Goal: Task Accomplishment & Management: Manage account settings

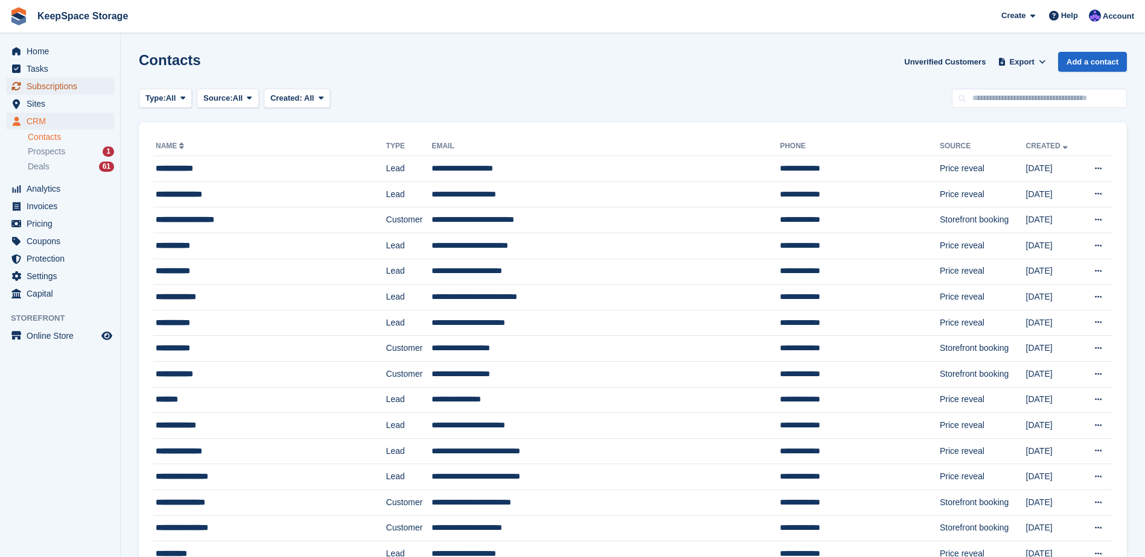
click at [73, 86] on span "Subscriptions" at bounding box center [63, 86] width 72 height 17
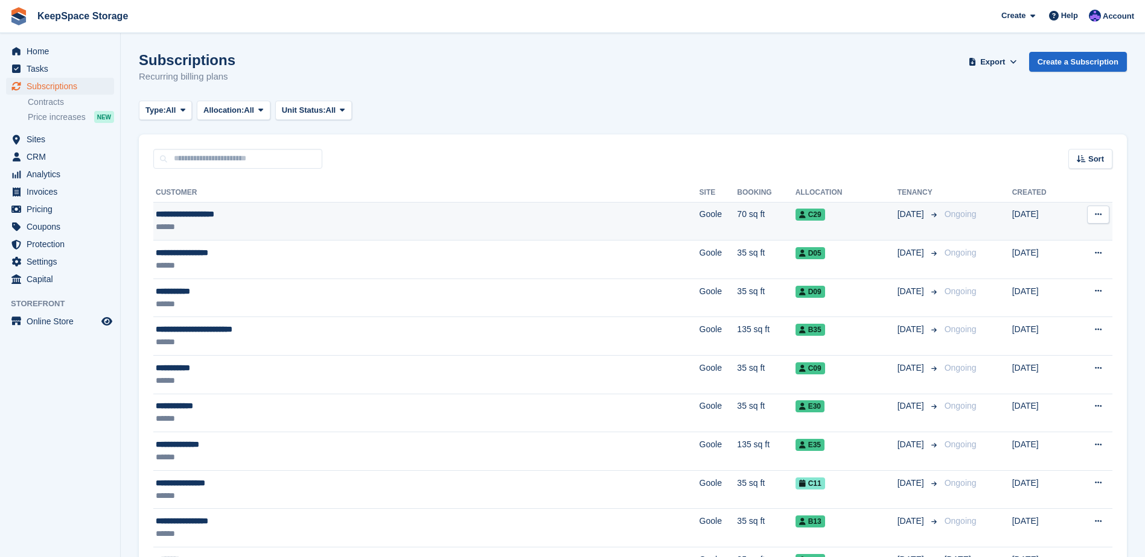
click at [436, 227] on div "******" at bounding box center [317, 227] width 323 height 13
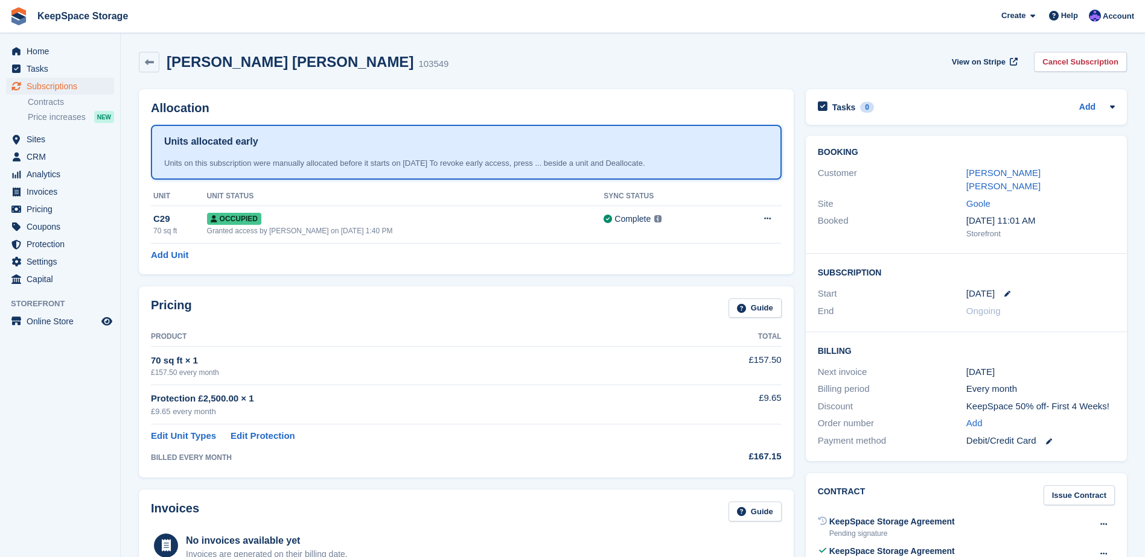
click at [976, 180] on div "Nicola Wendy hawley" at bounding box center [1040, 180] width 148 height 27
click at [979, 176] on link "Nicola Wendy hawley" at bounding box center [1003, 180] width 74 height 24
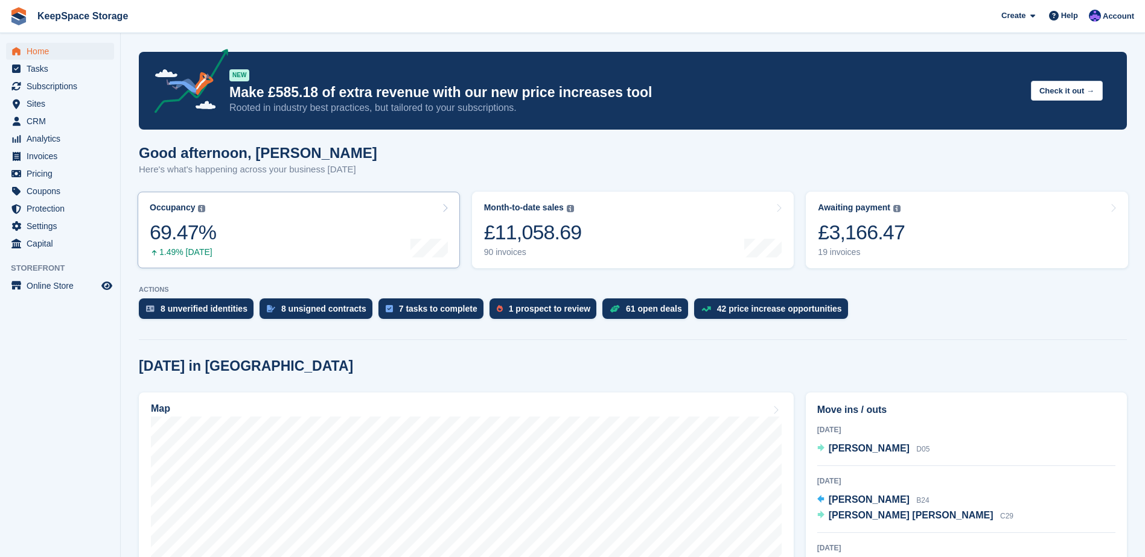
click at [310, 246] on link "Occupancy The percentage of all currently allocated units in terms of area. Inc…" at bounding box center [299, 230] width 322 height 77
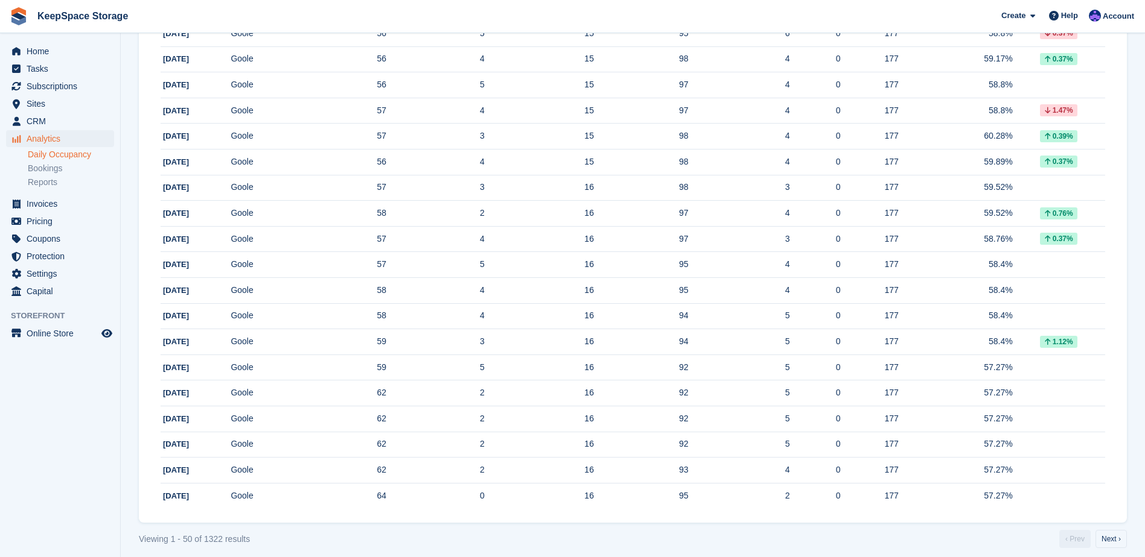
scroll to position [1056, 0]
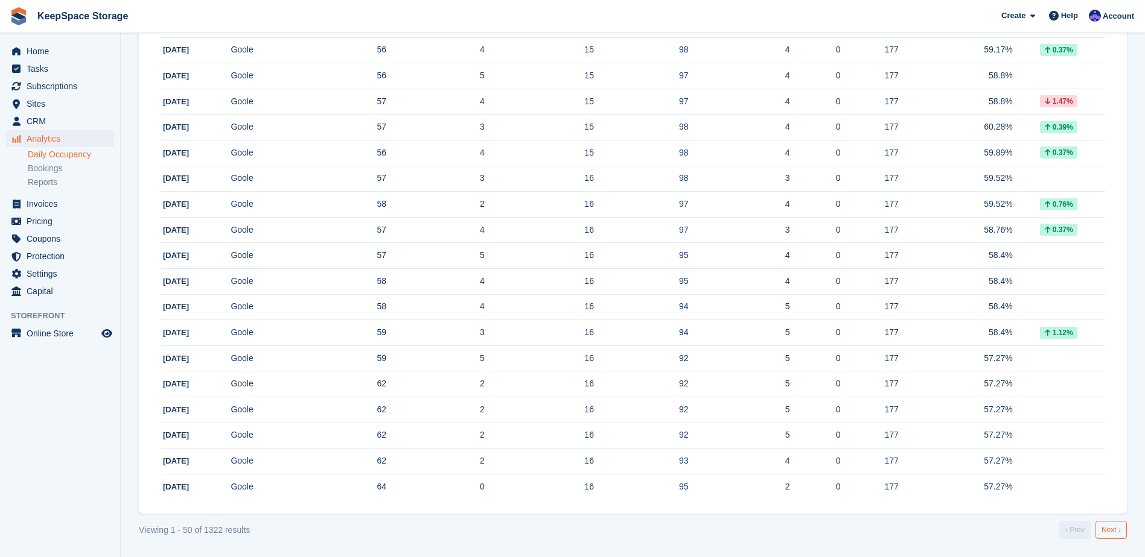
click at [1114, 532] on link "Next ›" at bounding box center [1110, 530] width 31 height 18
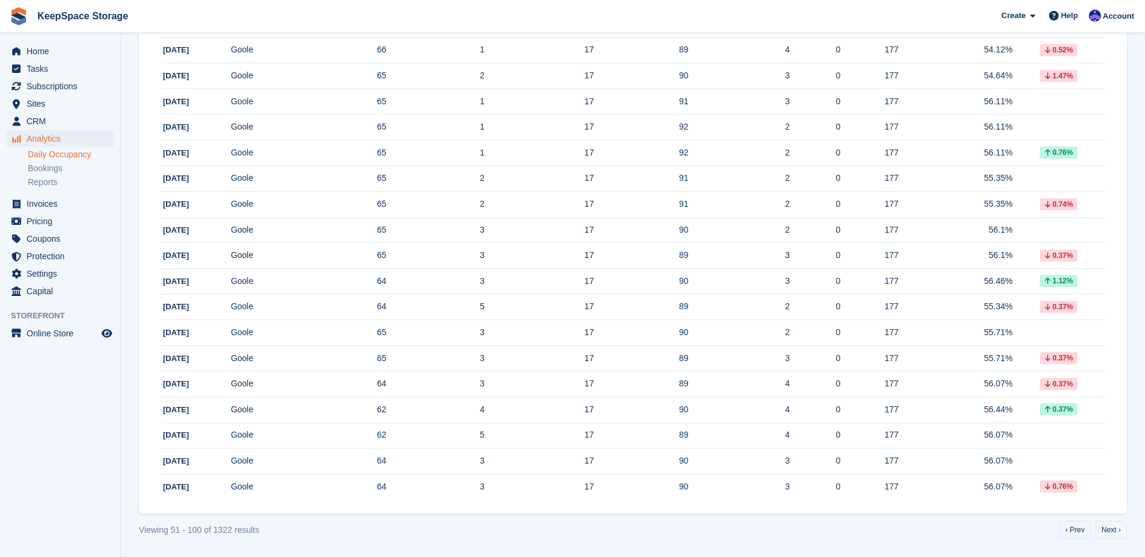
scroll to position [1056, 0]
click at [1113, 525] on link "Next ›" at bounding box center [1110, 530] width 31 height 18
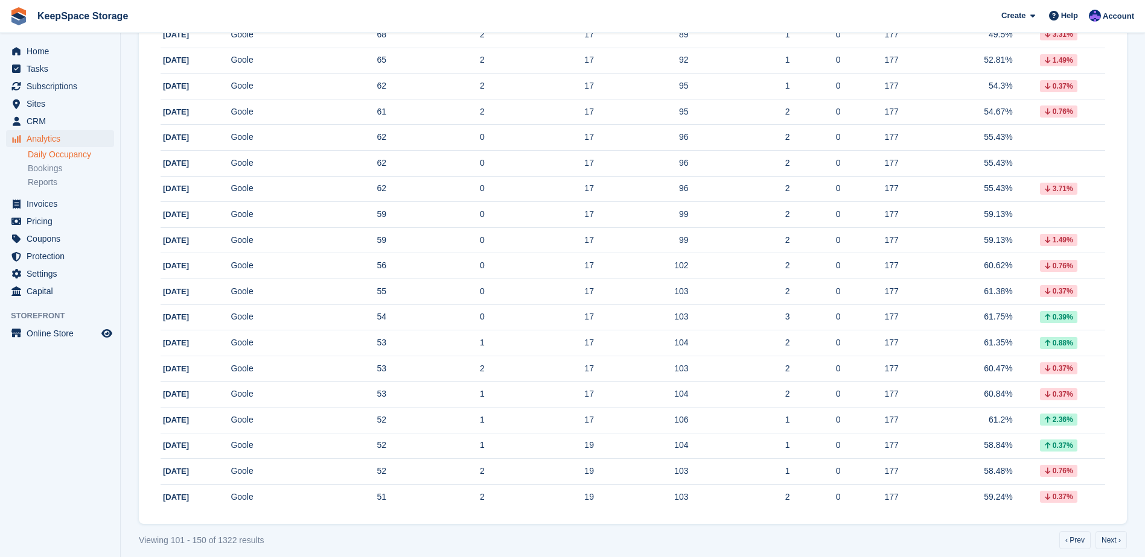
scroll to position [1056, 0]
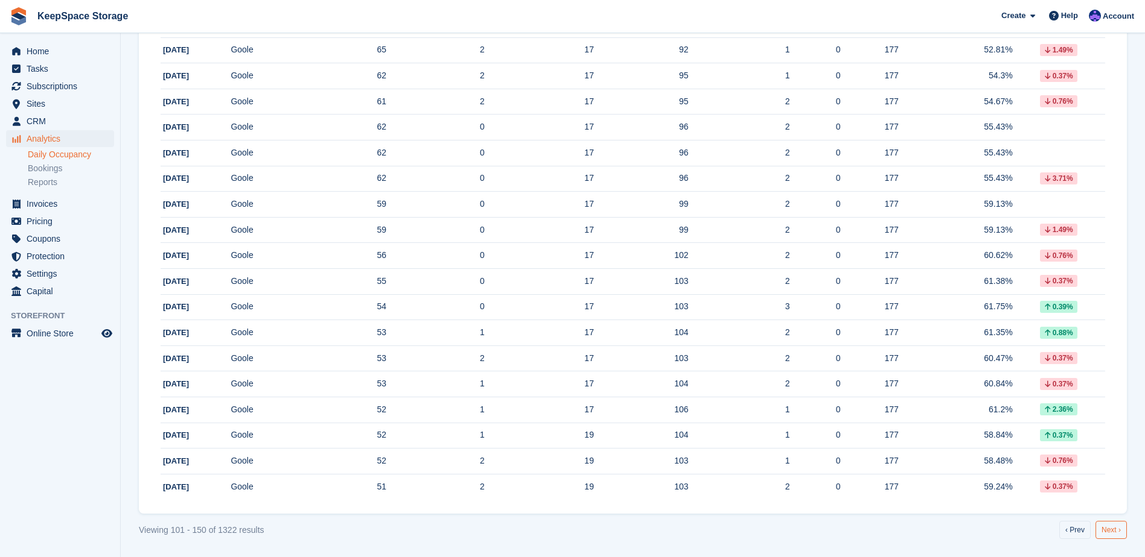
click at [1114, 530] on link "Next ›" at bounding box center [1110, 530] width 31 height 18
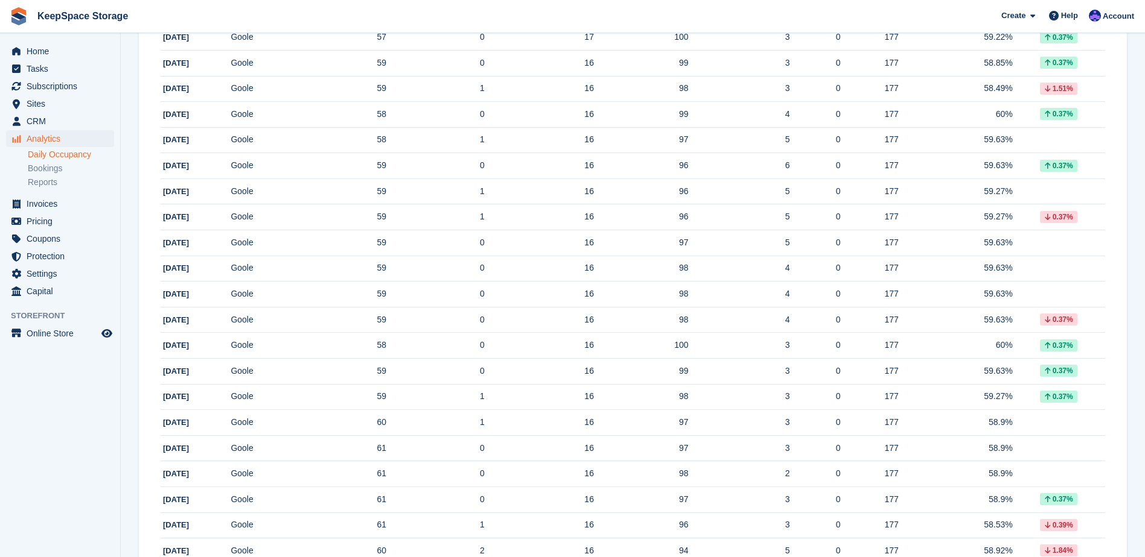
scroll to position [1056, 0]
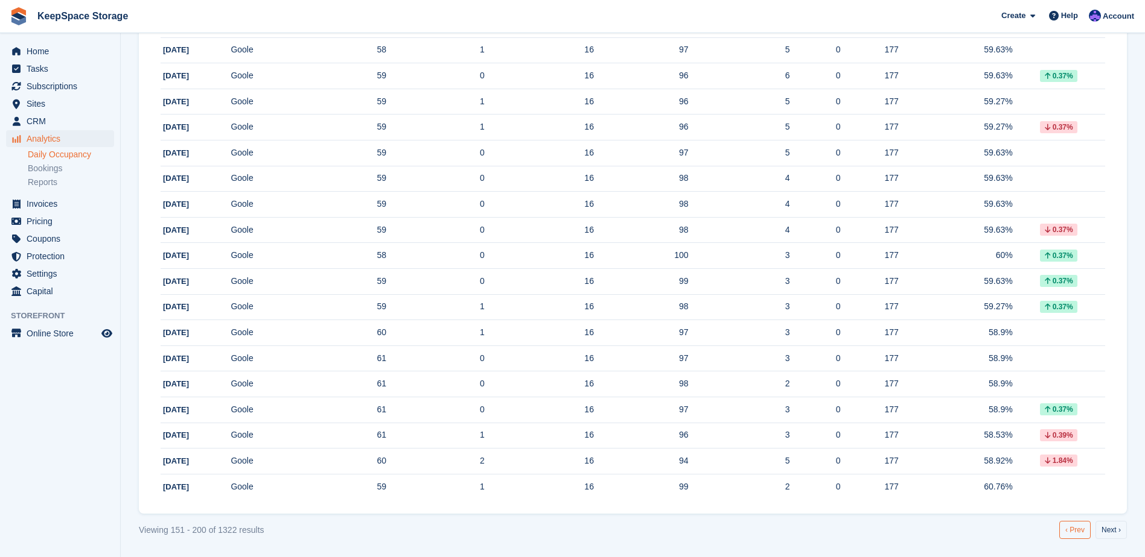
click at [1070, 531] on link "‹ Prev" at bounding box center [1074, 530] width 31 height 18
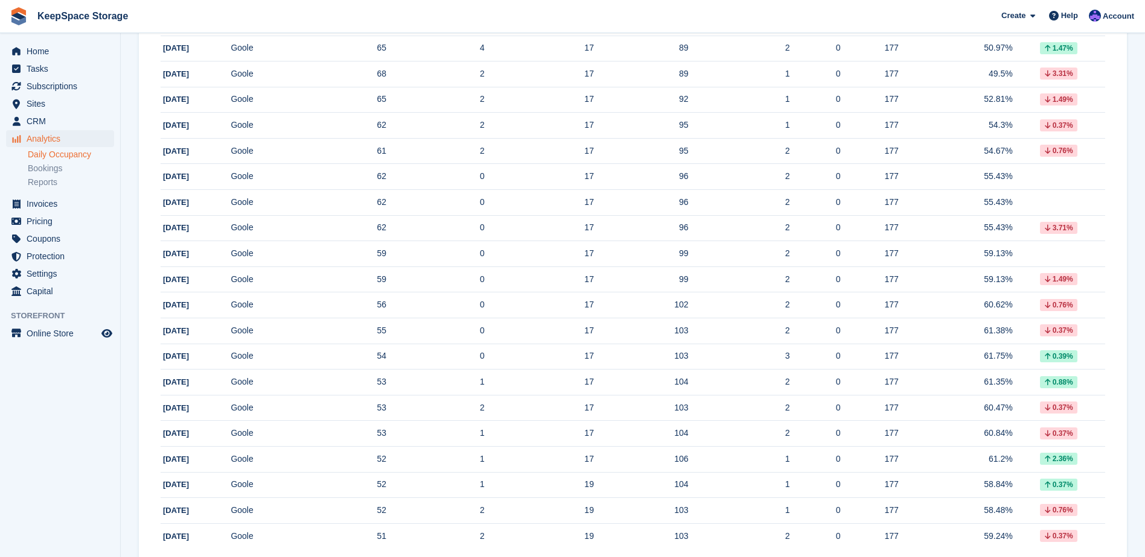
scroll to position [1056, 0]
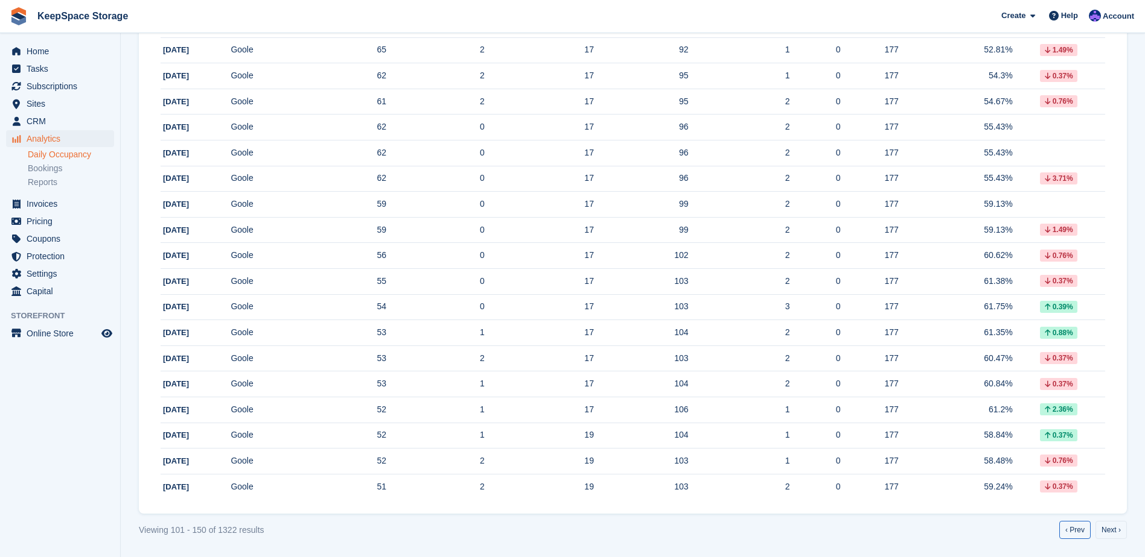
click at [1070, 531] on link "‹ Prev" at bounding box center [1074, 530] width 31 height 18
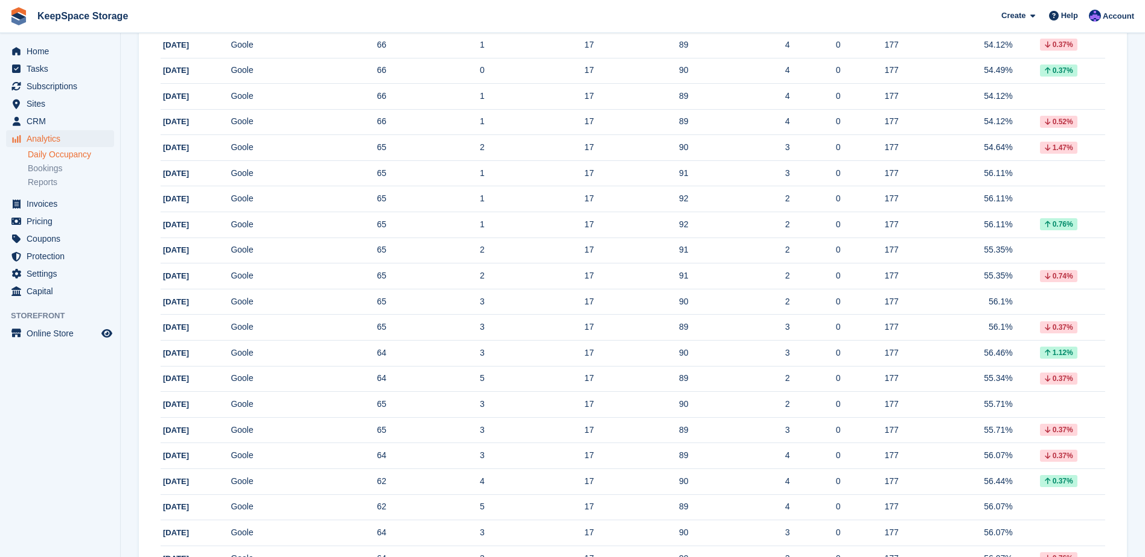
scroll to position [1056, 0]
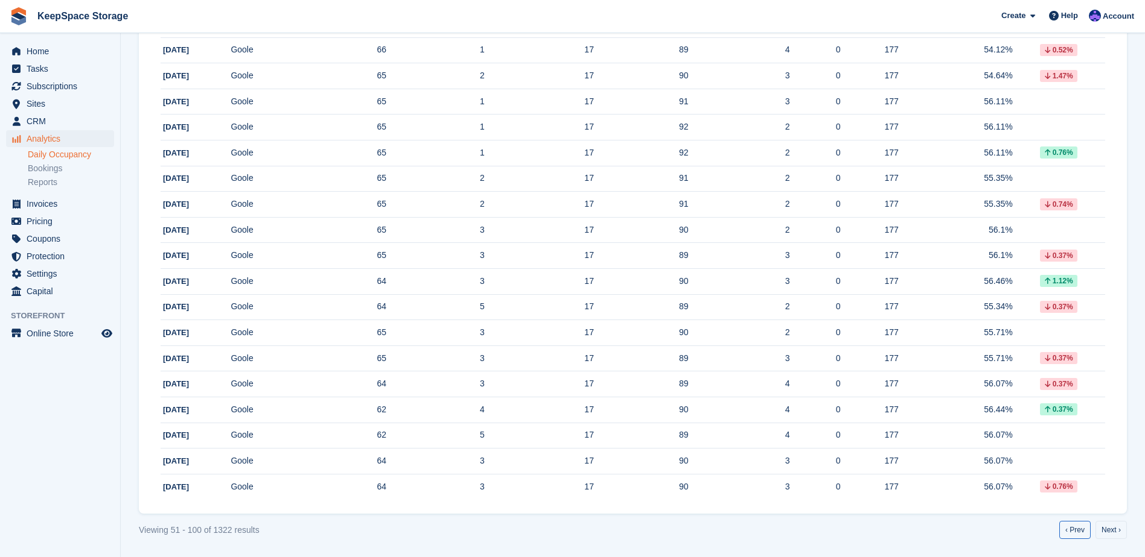
click at [1070, 531] on link "‹ Prev" at bounding box center [1074, 530] width 31 height 18
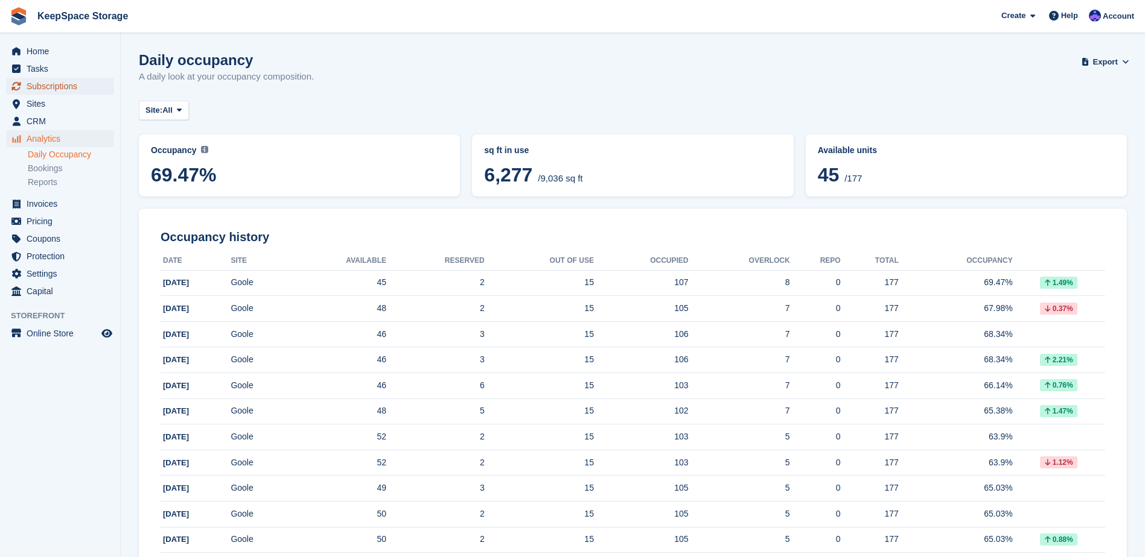
click at [69, 87] on span "Subscriptions" at bounding box center [63, 86] width 72 height 17
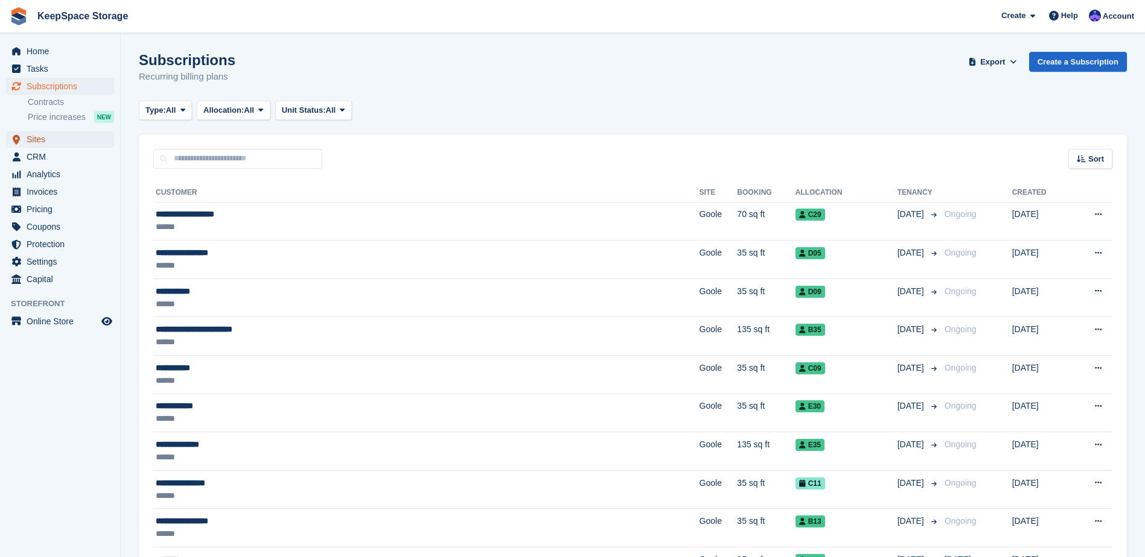
click at [70, 139] on span "Sites" at bounding box center [63, 139] width 72 height 17
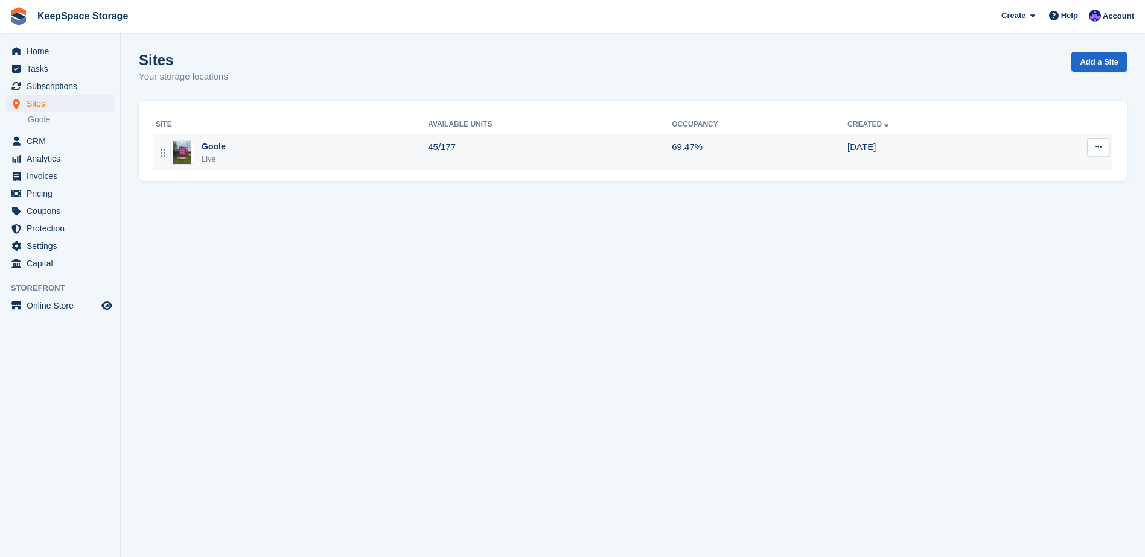
click at [387, 165] on div "Goole Live" at bounding box center [292, 153] width 272 height 25
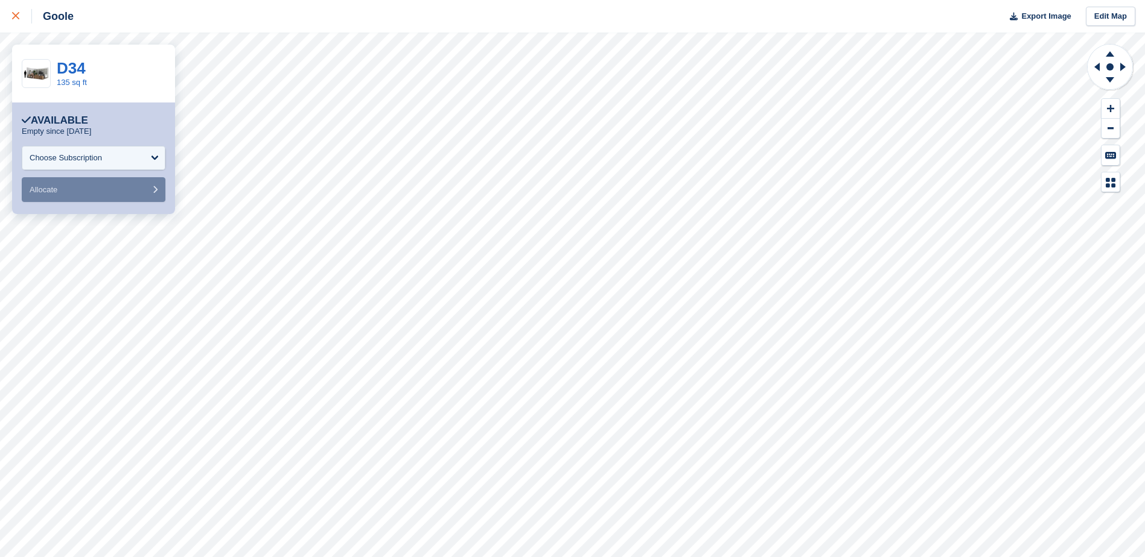
click at [11, 19] on link at bounding box center [16, 16] width 32 height 33
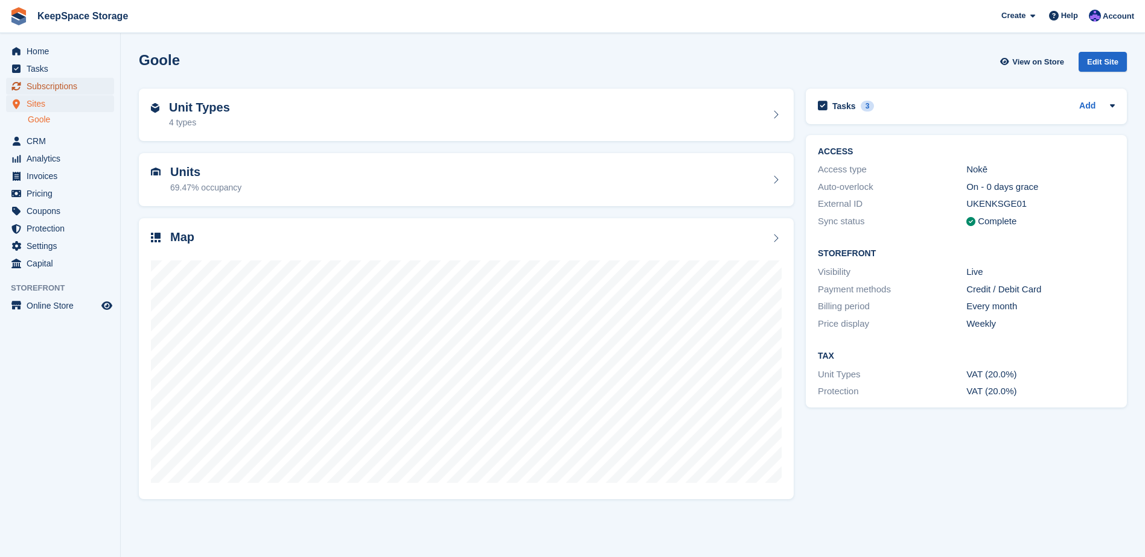
click at [95, 86] on span "Subscriptions" at bounding box center [63, 86] width 72 height 17
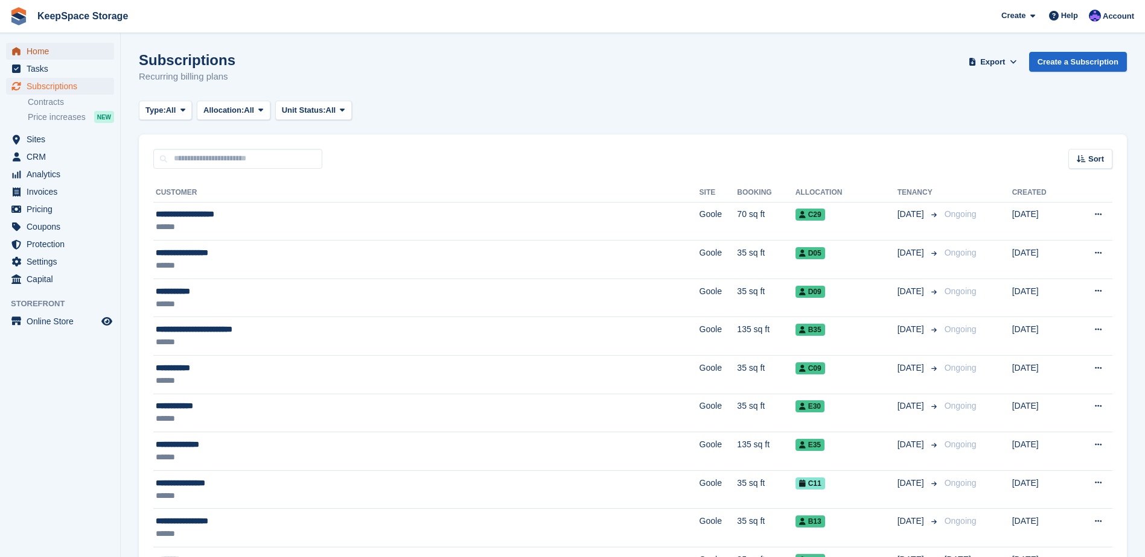
click at [40, 51] on span "Home" at bounding box center [63, 51] width 72 height 17
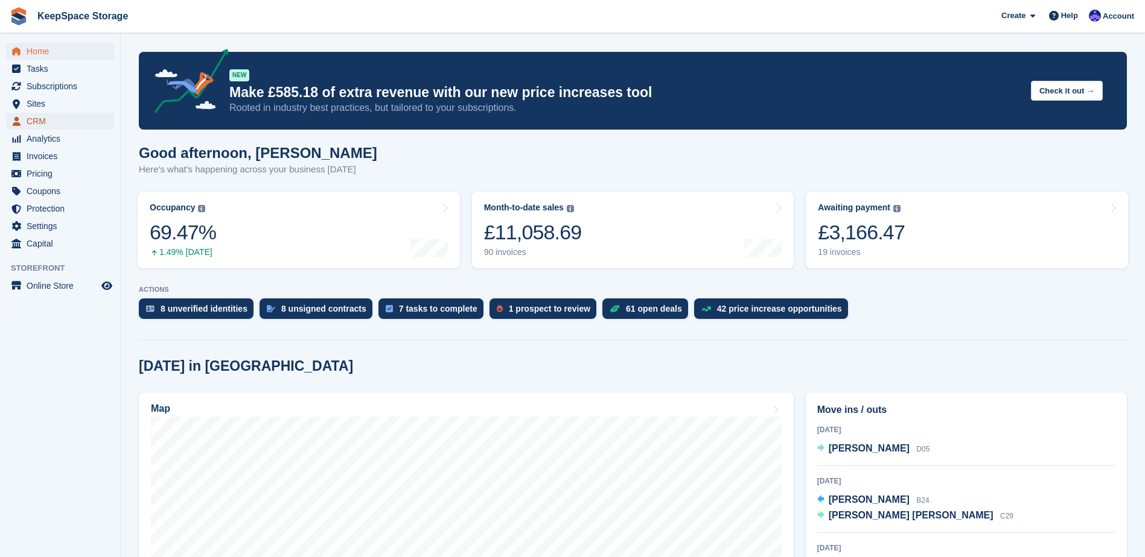
click at [56, 118] on span "CRM" at bounding box center [63, 121] width 72 height 17
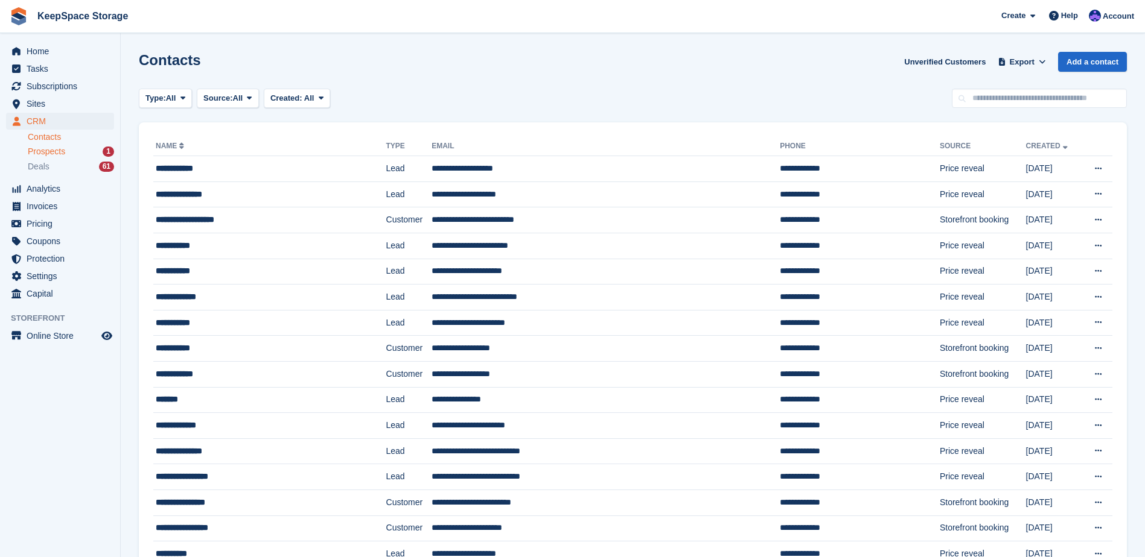
click at [55, 149] on span "Prospects" at bounding box center [46, 151] width 37 height 11
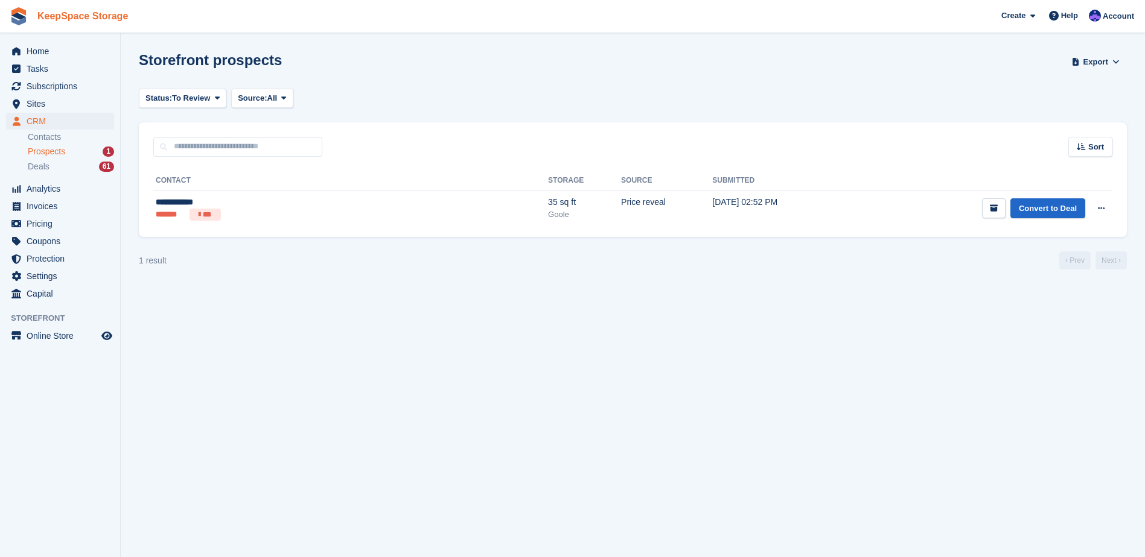
click at [82, 16] on link "KeepSpace Storage" at bounding box center [83, 16] width 100 height 20
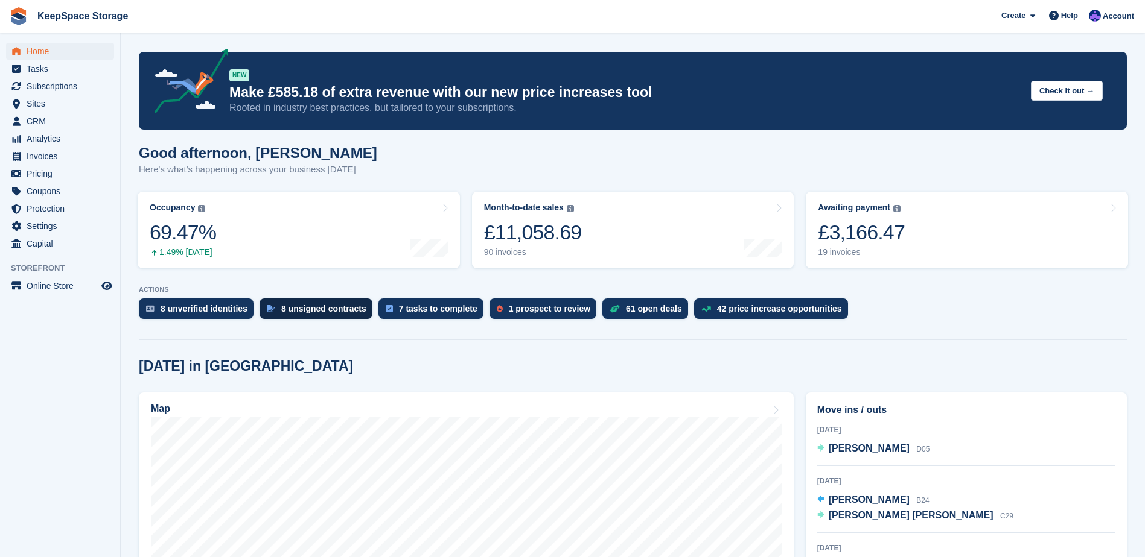
click at [304, 314] on div "8 unsigned contracts" at bounding box center [323, 309] width 85 height 10
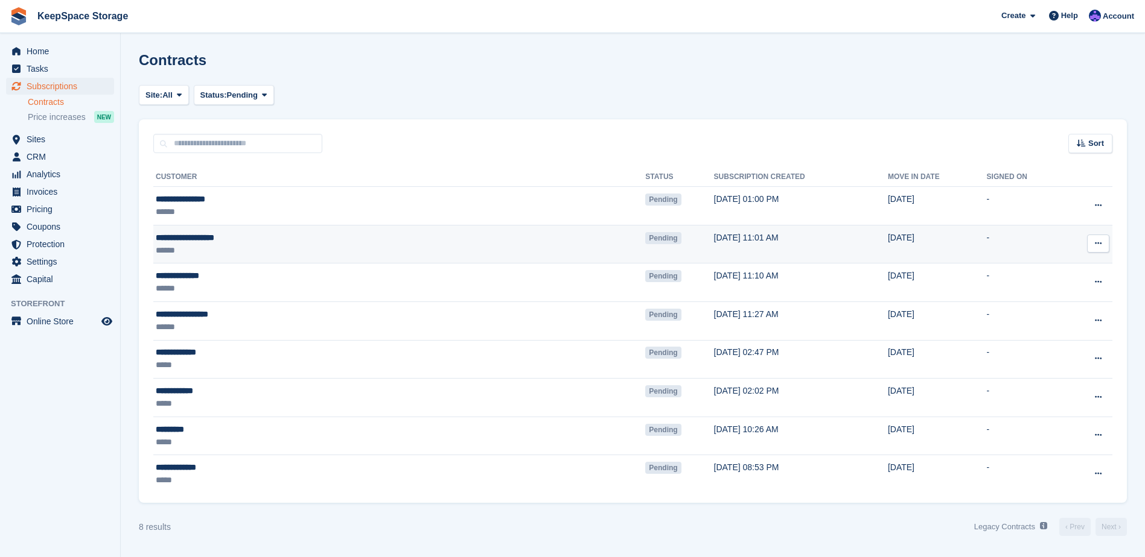
click at [1100, 243] on icon at bounding box center [1097, 244] width 7 height 8
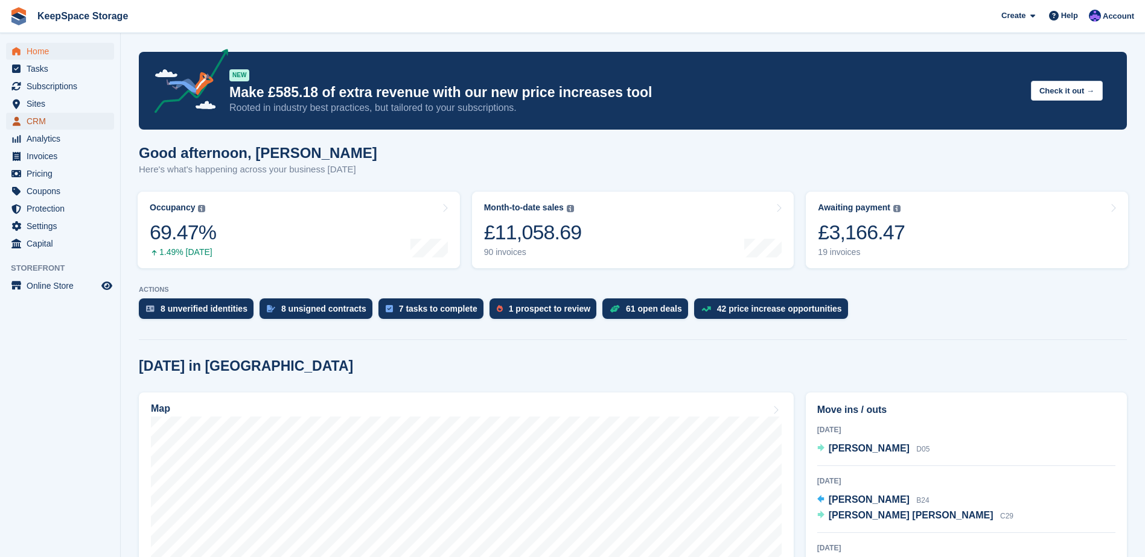
click at [46, 118] on span "CRM" at bounding box center [63, 121] width 72 height 17
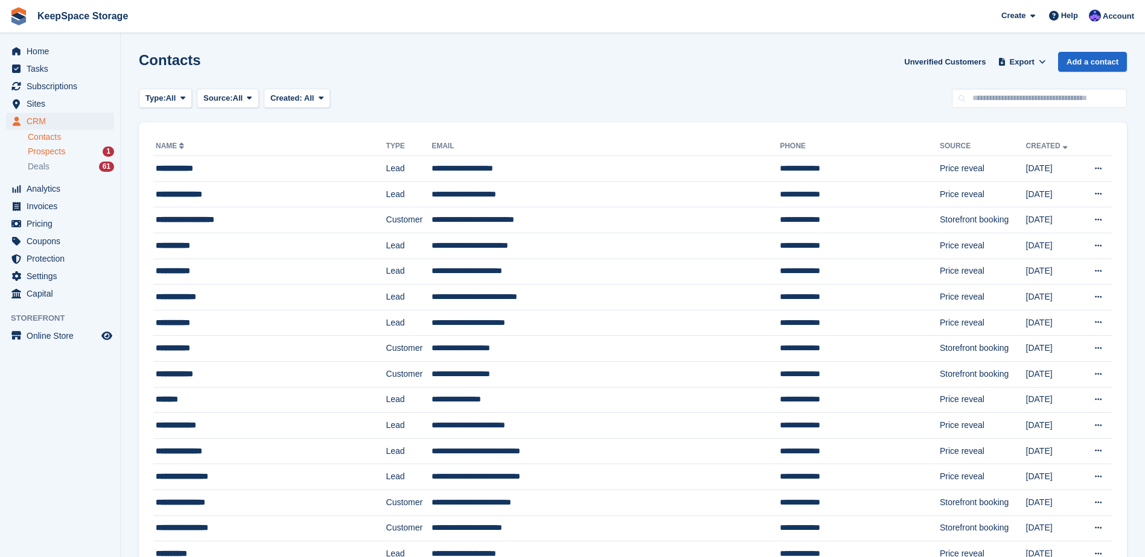
click at [112, 151] on div "1" at bounding box center [108, 152] width 11 height 10
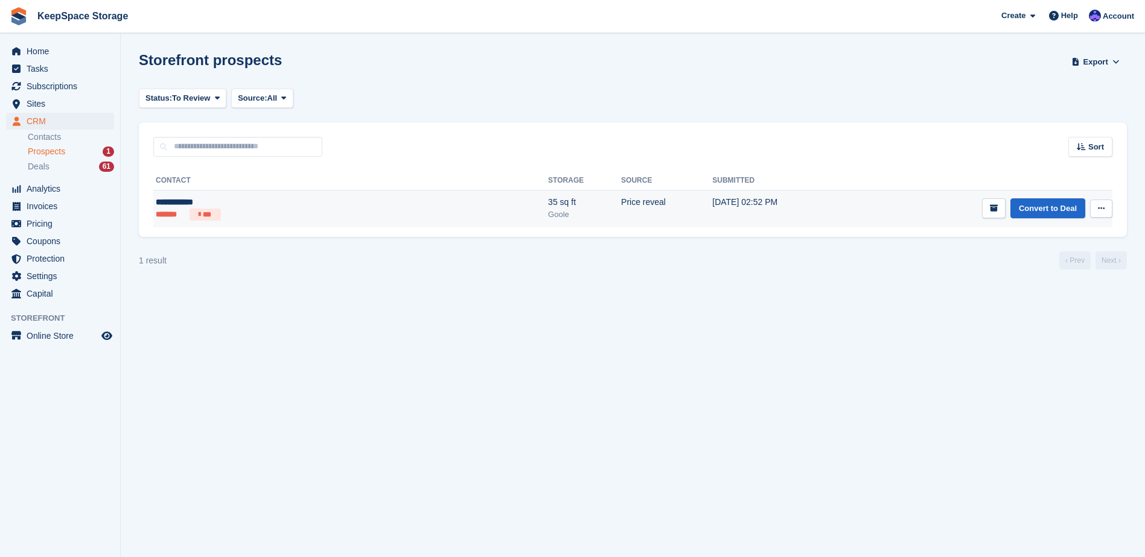
click at [244, 206] on div "**********" at bounding box center [251, 202] width 191 height 13
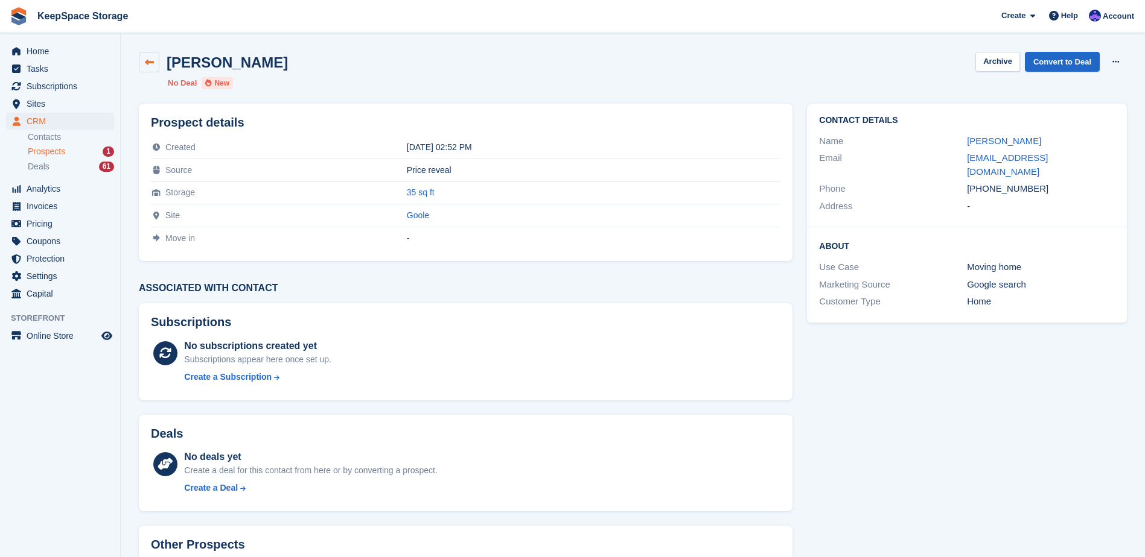
click at [148, 64] on icon at bounding box center [149, 62] width 9 height 9
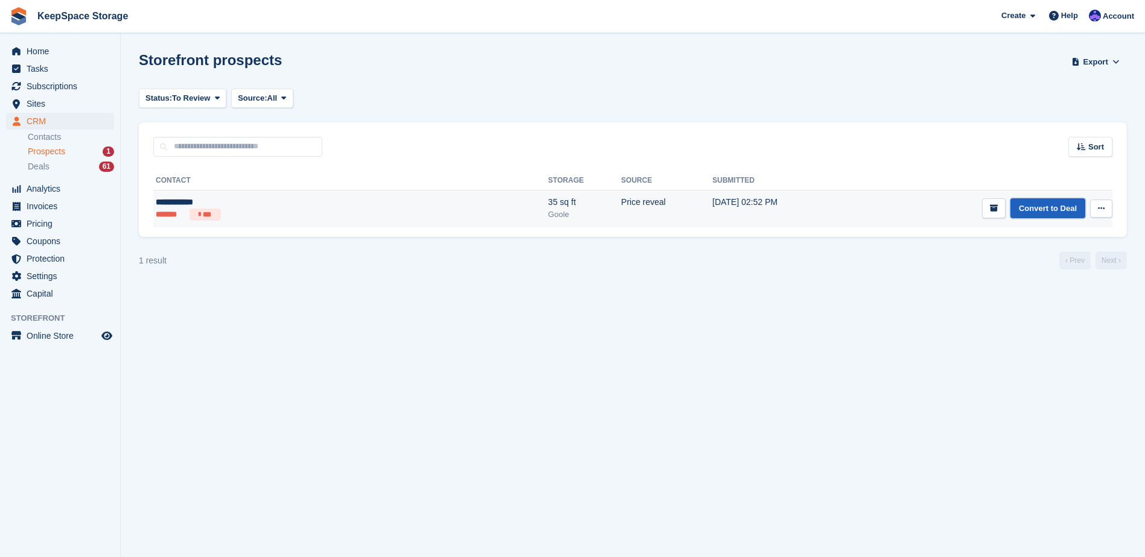
click at [1031, 213] on link "Convert to Deal" at bounding box center [1047, 208] width 75 height 20
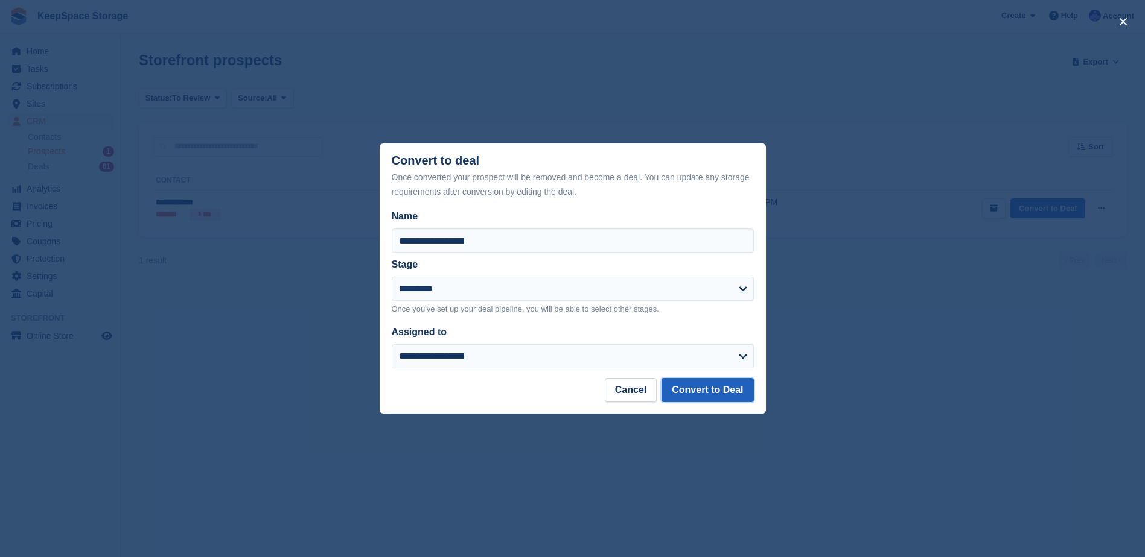
click at [713, 395] on button "Convert to Deal" at bounding box center [707, 390] width 92 height 24
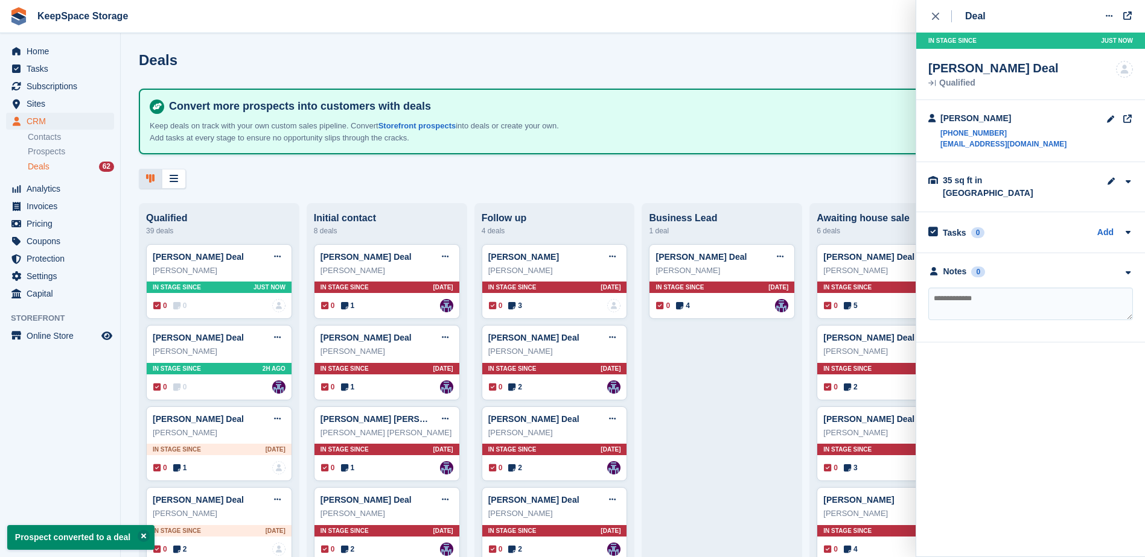
click at [955, 301] on textarea at bounding box center [1030, 304] width 205 height 33
type textarea "**********"
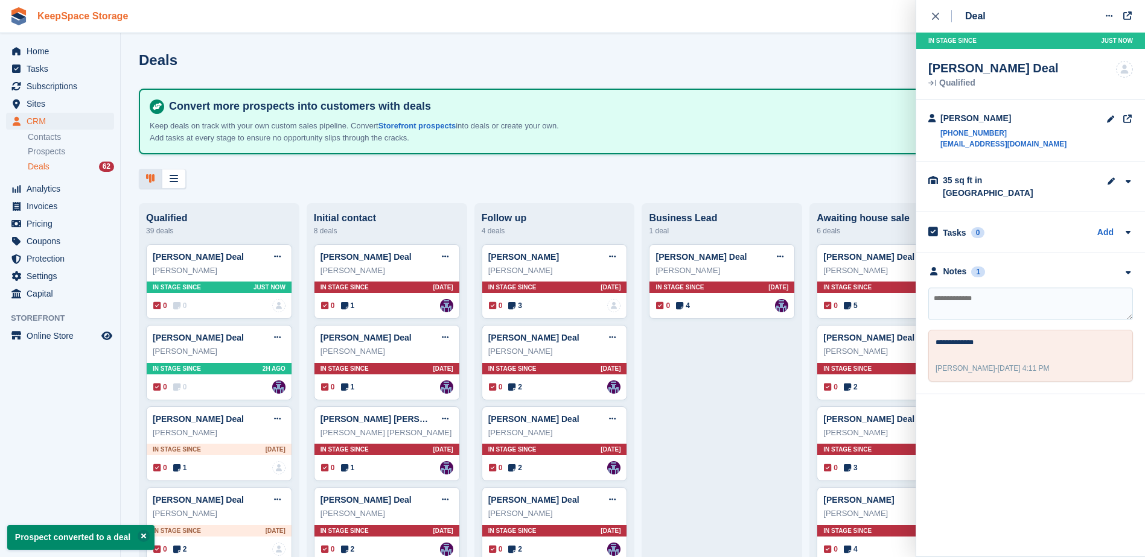
click at [87, 20] on link "KeepSpace Storage" at bounding box center [83, 16] width 100 height 20
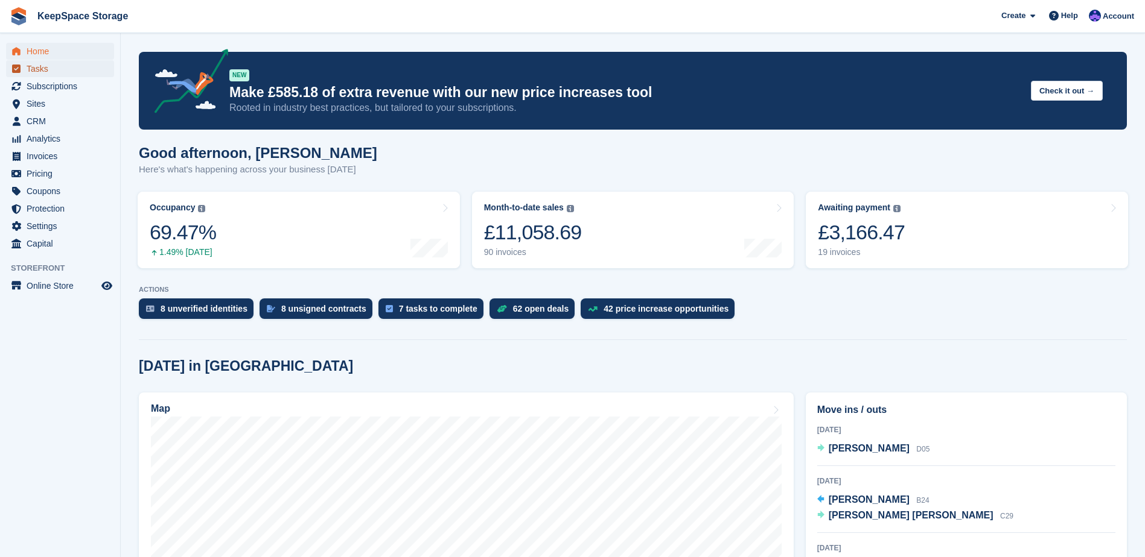
click at [78, 77] on span "Tasks" at bounding box center [63, 68] width 72 height 17
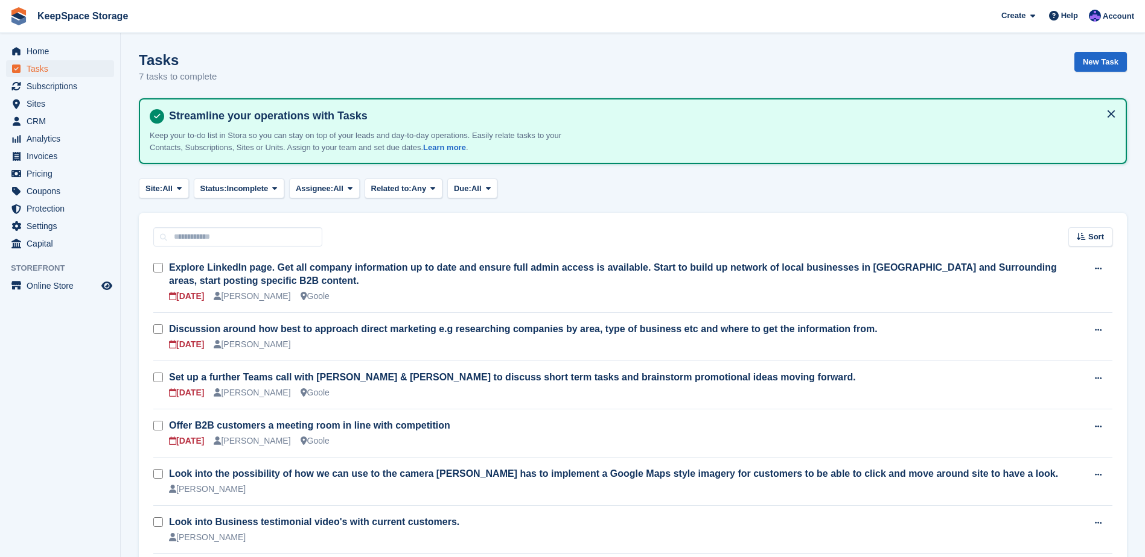
click at [75, 83] on span "Subscriptions" at bounding box center [63, 86] width 72 height 17
